Goal: Information Seeking & Learning: Understand process/instructions

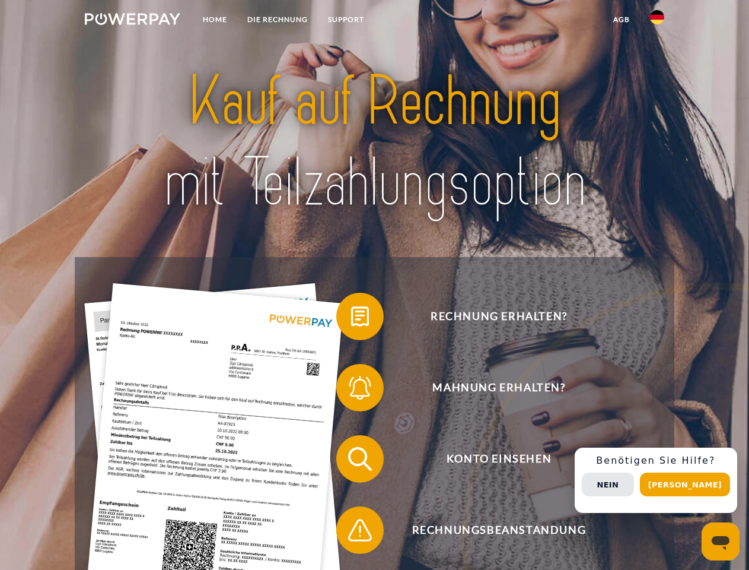
click at [132, 21] on img at bounding box center [133, 19] width 96 height 12
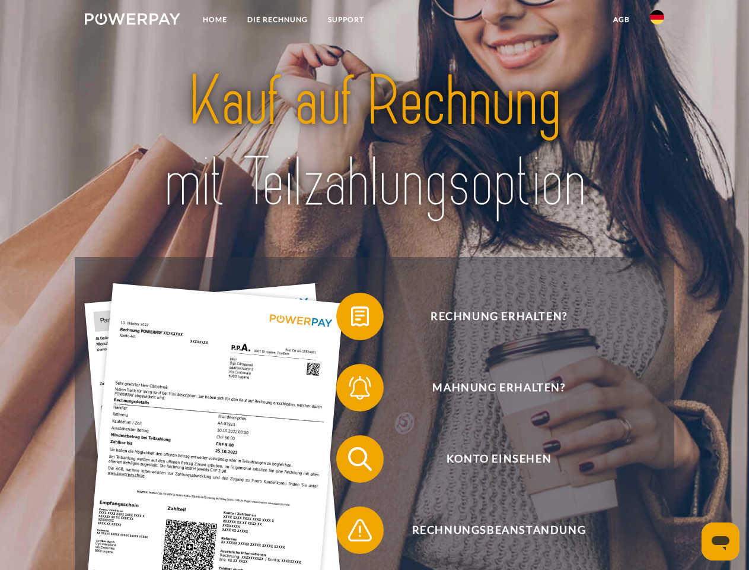
click at [657, 21] on img at bounding box center [657, 17] width 14 height 14
click at [621, 20] on link "agb" at bounding box center [621, 19] width 37 height 21
click at [351, 319] on span at bounding box center [342, 316] width 59 height 59
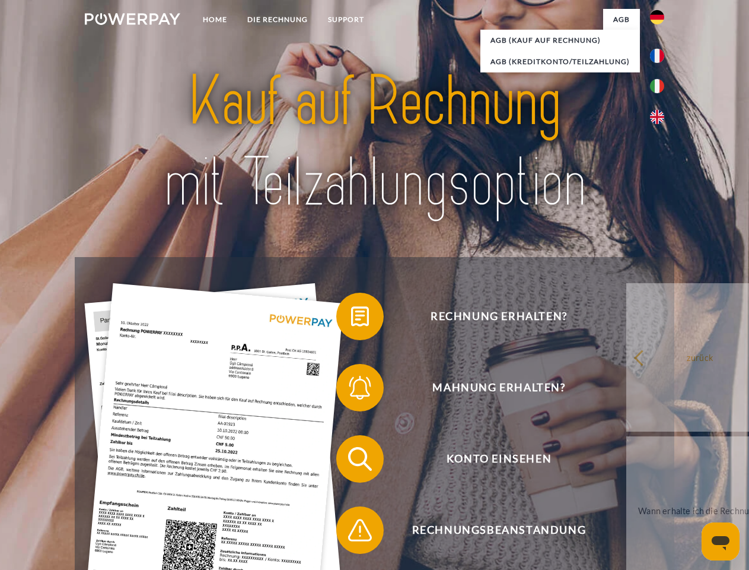
click at [351, 390] on span at bounding box center [342, 387] width 59 height 59
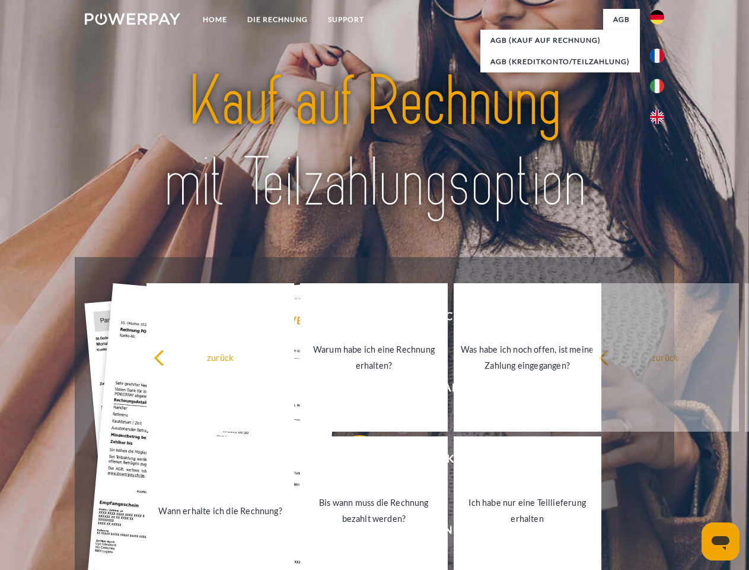
click at [351, 461] on link "Bis wann muss die Rechnung bezahlt werden?" at bounding box center [374, 510] width 148 height 148
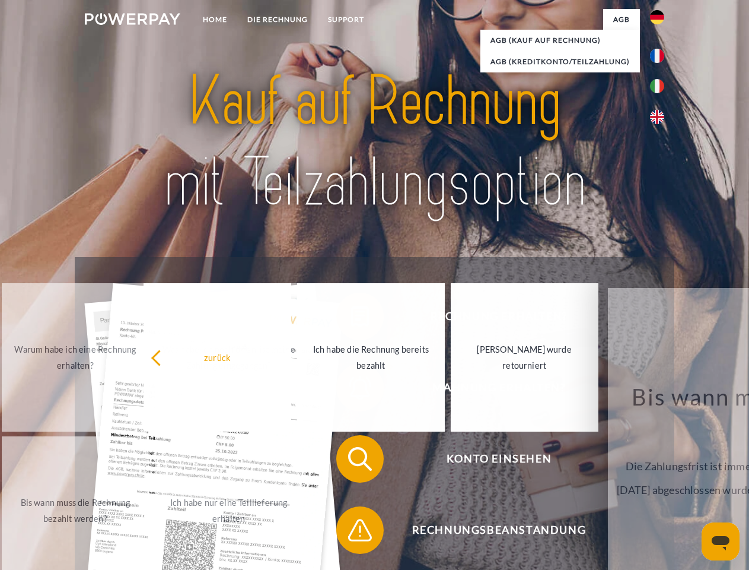
click at [351, 532] on span at bounding box center [342, 529] width 59 height 59
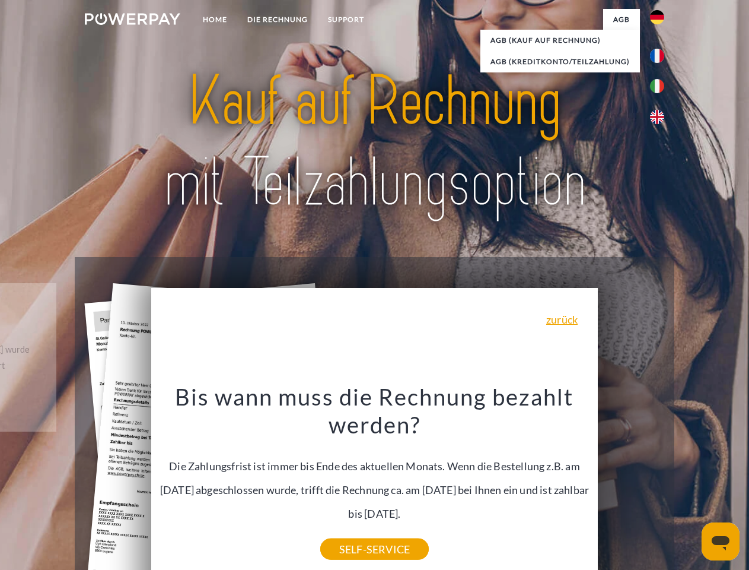
click at [660, 480] on div "Rechnung erhalten? Mahnung erhalten? Konto einsehen" at bounding box center [374, 494] width 599 height 475
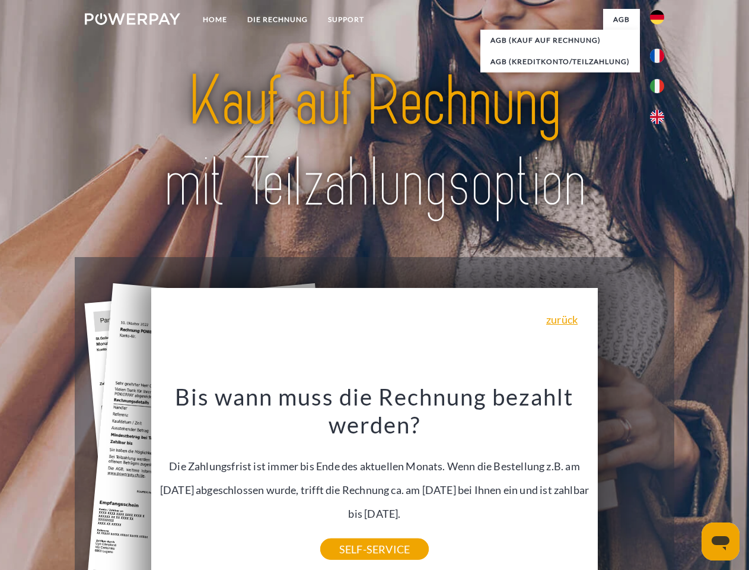
click at [631, 482] on span "Konto einsehen" at bounding box center [499, 458] width 291 height 47
click at [689, 484] on header "Home DIE RECHNUNG SUPPORT" at bounding box center [374, 409] width 749 height 819
